Goal: Find specific page/section: Find specific page/section

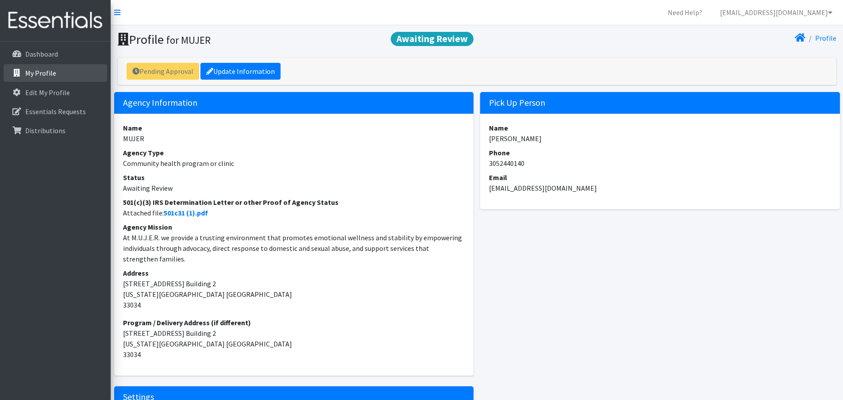
click at [25, 67] on link "My Profile" at bounding box center [56, 73] width 104 height 18
click at [806, 35] on icon at bounding box center [800, 37] width 11 height 7
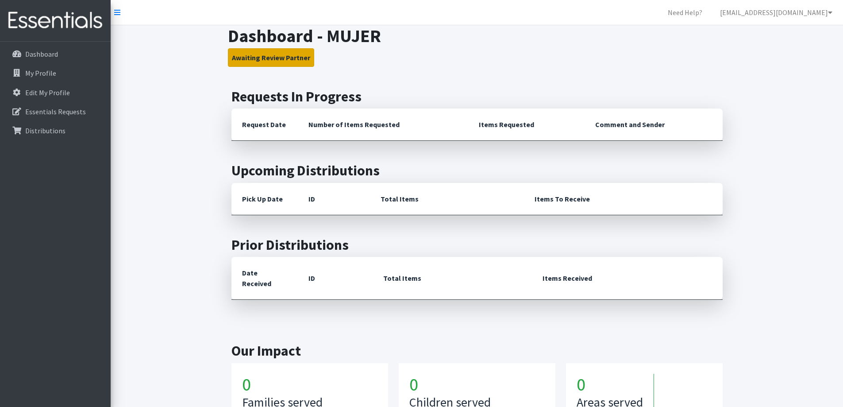
click at [267, 59] on button "Awaiting Review Partner" at bounding box center [271, 57] width 86 height 19
click at [249, 62] on button "Awaiting Review Partner" at bounding box center [271, 57] width 86 height 19
click at [269, 58] on button "Awaiting Review Partner" at bounding box center [271, 57] width 86 height 19
click at [45, 76] on p "My Profile" at bounding box center [40, 73] width 31 height 9
